Goal: Task Accomplishment & Management: Use online tool/utility

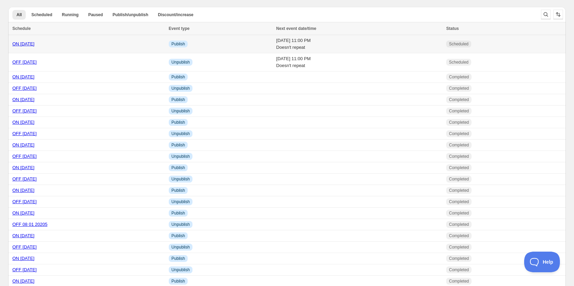
click at [30, 45] on link "ON [DATE]" at bounding box center [23, 43] width 22 height 5
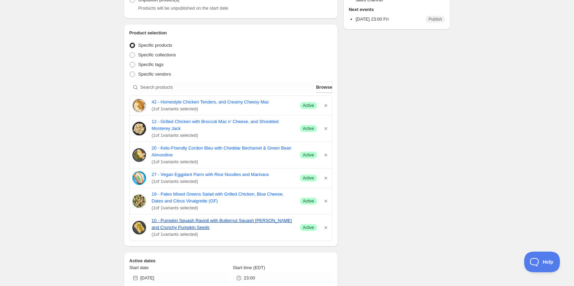
scroll to position [138, 0]
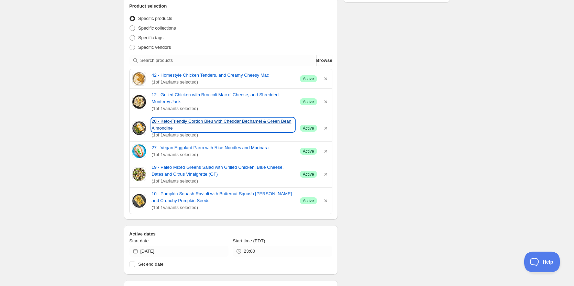
click at [172, 122] on link "20 - Keto-Friendly Cordon Bleu with Cheddar Bechamel & Green Bean Almondine" at bounding box center [223, 125] width 143 height 14
